Goal: Task Accomplishment & Management: Complete application form

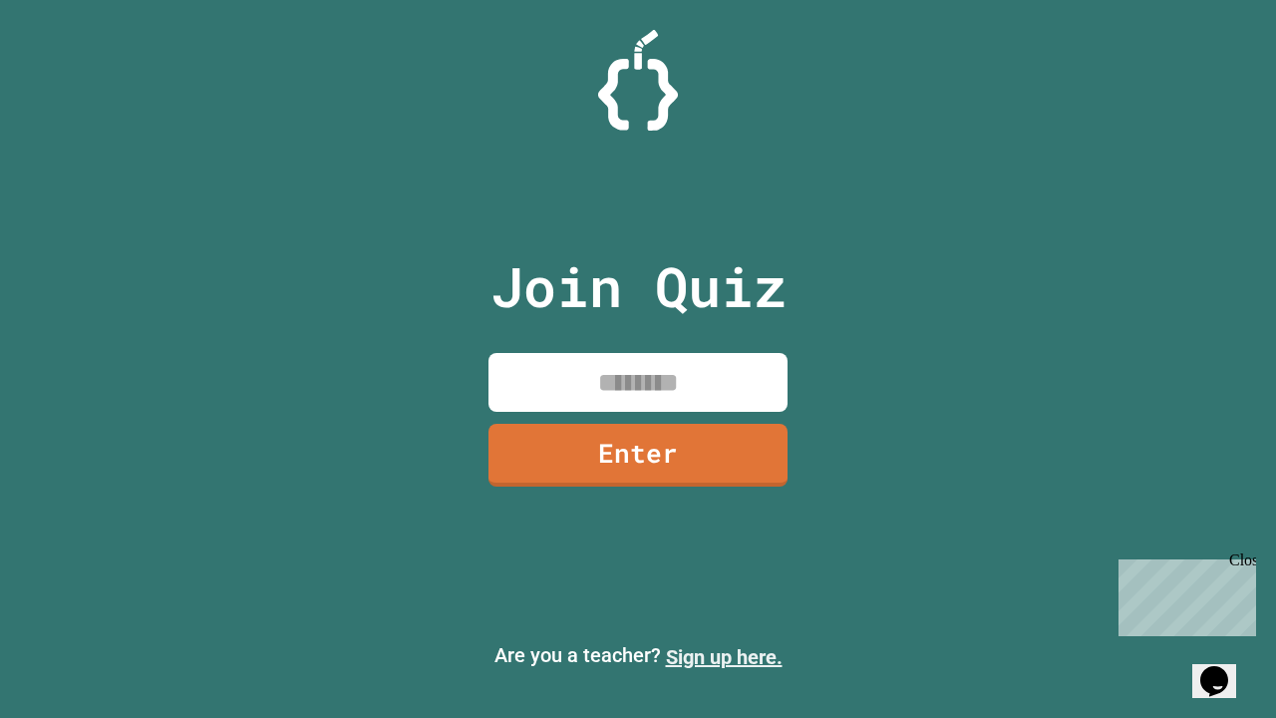
click at [724, 657] on link "Sign up here." at bounding box center [724, 657] width 117 height 24
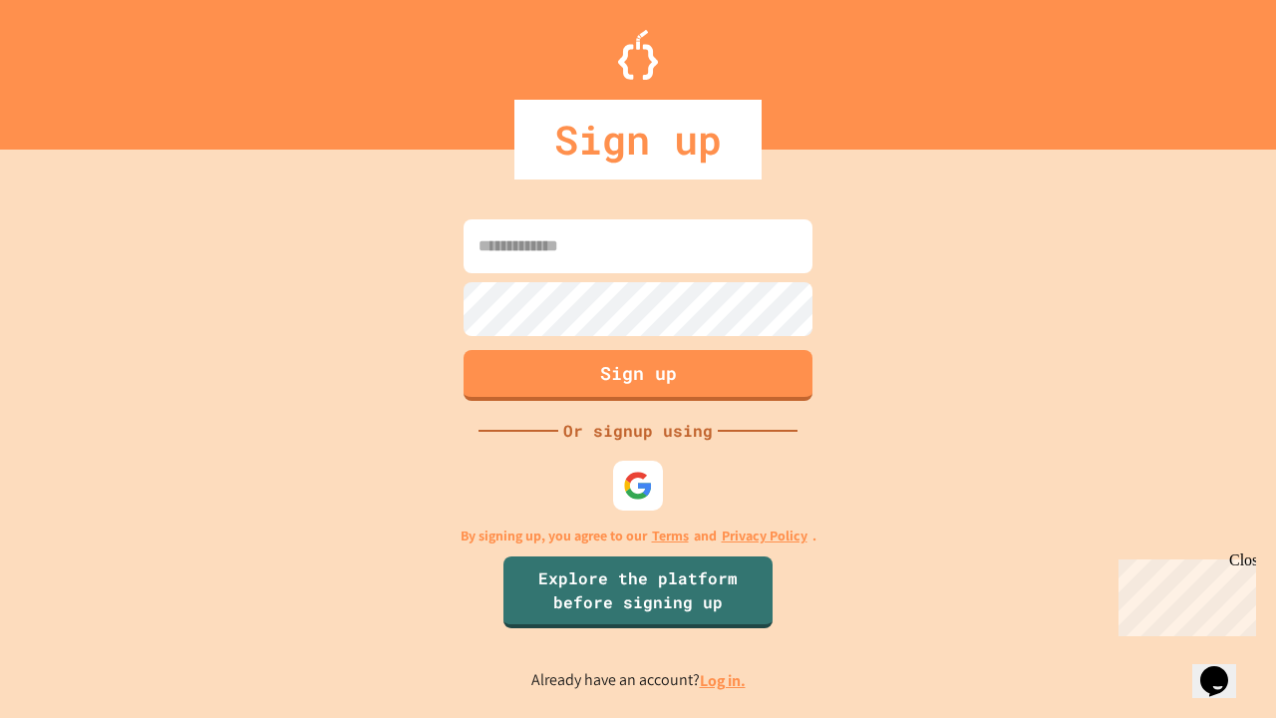
click at [724, 680] on link "Log in." at bounding box center [723, 680] width 46 height 21
